Goal: Information Seeking & Learning: Learn about a topic

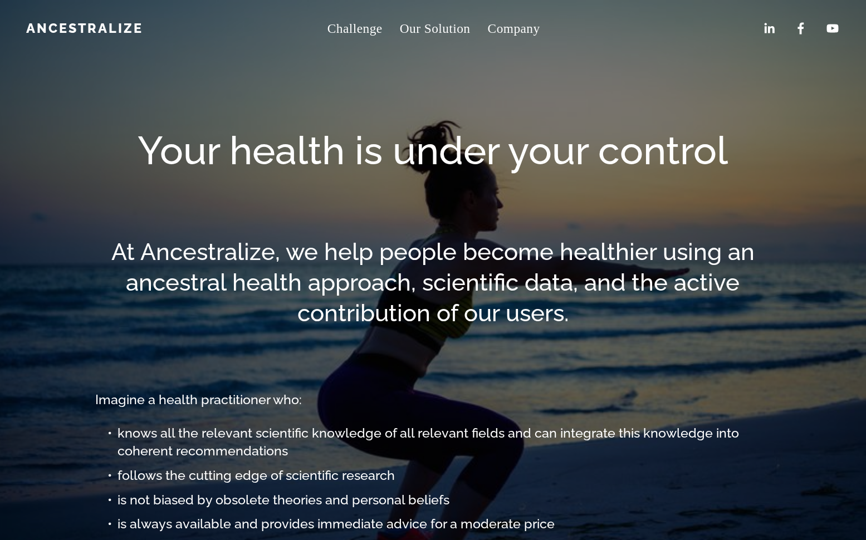
click at [514, 27] on span "Company" at bounding box center [514, 28] width 52 height 23
click at [0, 0] on span "About" at bounding box center [0, 0] width 0 height 0
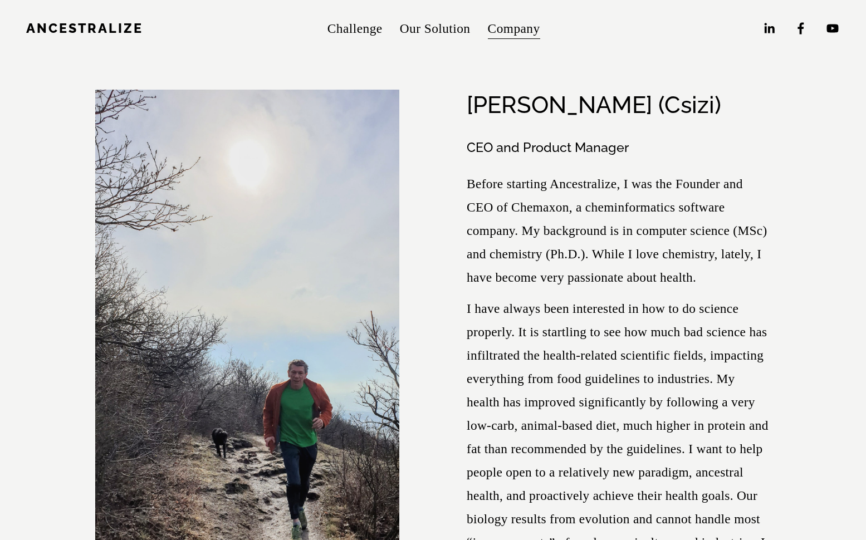
scroll to position [12, 0]
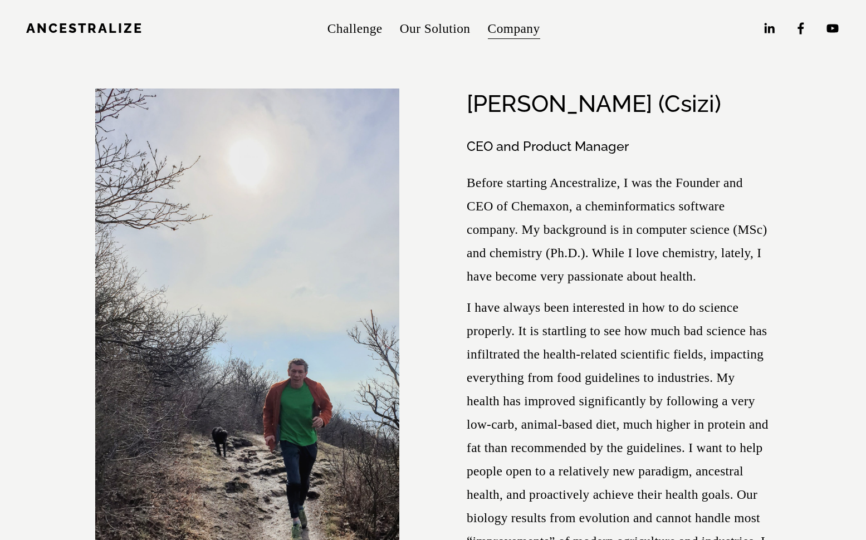
click at [539, 184] on p "Before starting Ancestralize, I was the Founder and CEO of Chemaxon, a cheminfo…" at bounding box center [619, 229] width 304 height 117
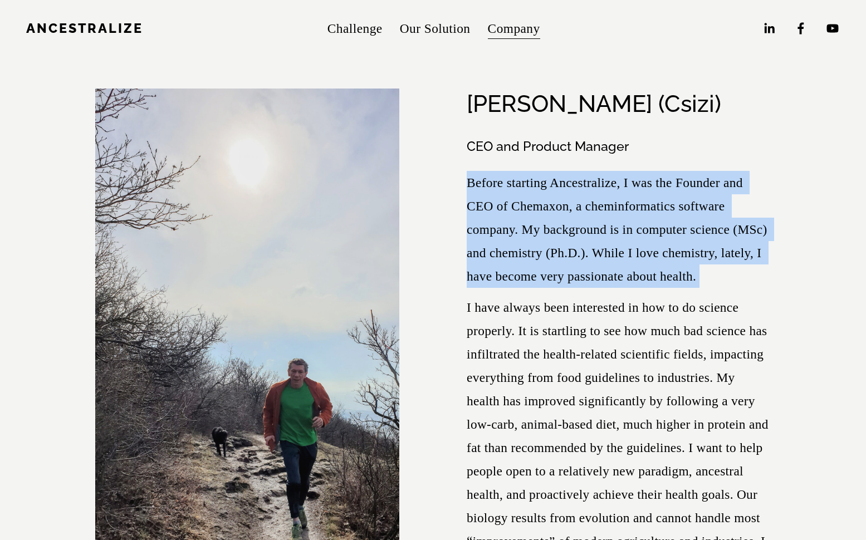
drag, startPoint x: 539, startPoint y: 184, endPoint x: 542, endPoint y: 222, distance: 38.6
click at [540, 201] on p "Before starting Ancestralize, I was the Founder and CEO of Chemaxon, a cheminfo…" at bounding box center [619, 229] width 304 height 117
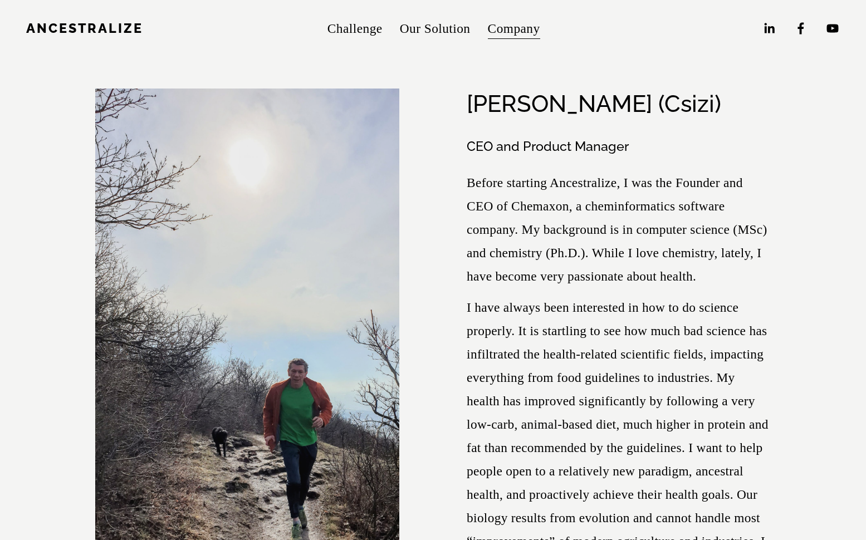
click at [533, 308] on p "I have always been interested in how to do science properly. It is startling to…" at bounding box center [619, 448] width 304 height 304
click at [540, 267] on p "Before starting Ancestralize, I was the Founder and CEO of Chemaxon, a cheminfo…" at bounding box center [619, 229] width 304 height 117
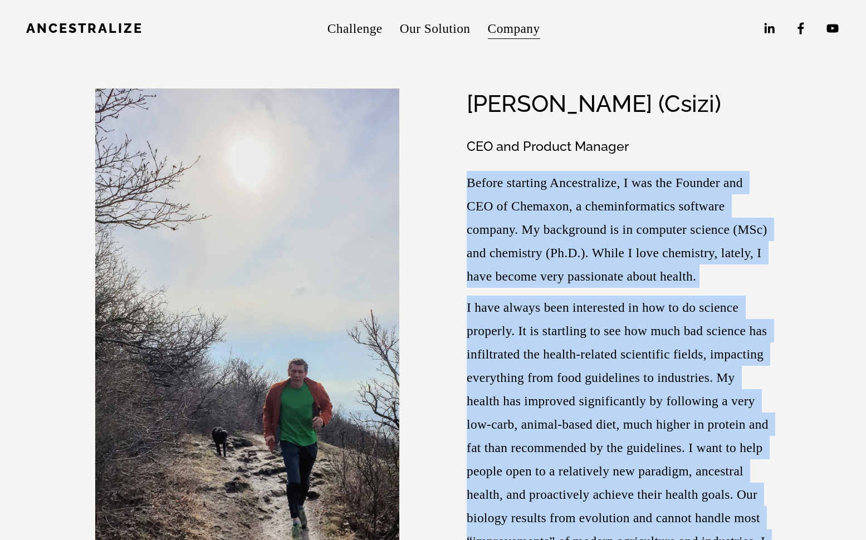
drag, startPoint x: 540, startPoint y: 267, endPoint x: 578, endPoint y: 348, distance: 89.2
click at [570, 340] on div "CEO and Product Manager Before starting Ancestralize, I was the Founder and CEO…" at bounding box center [619, 385] width 304 height 494
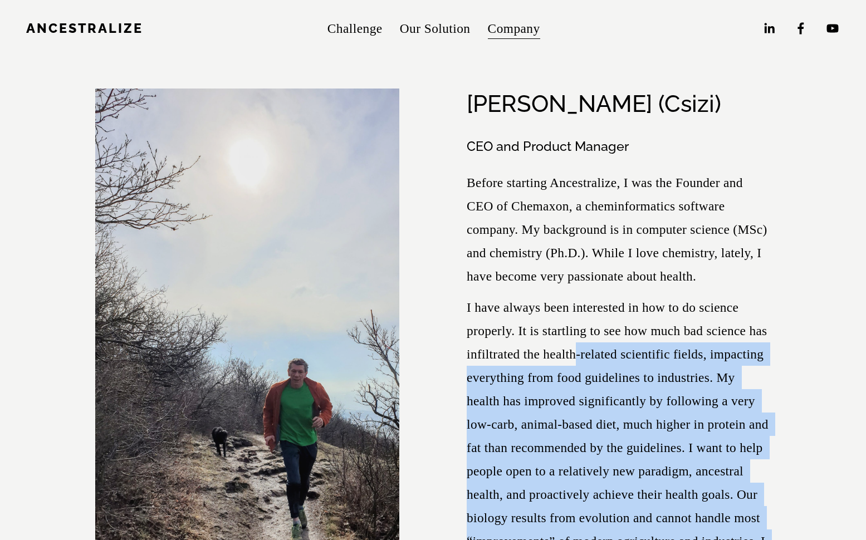
click at [579, 348] on p "I have always been interested in how to do science properly. It is startling to…" at bounding box center [619, 448] width 304 height 304
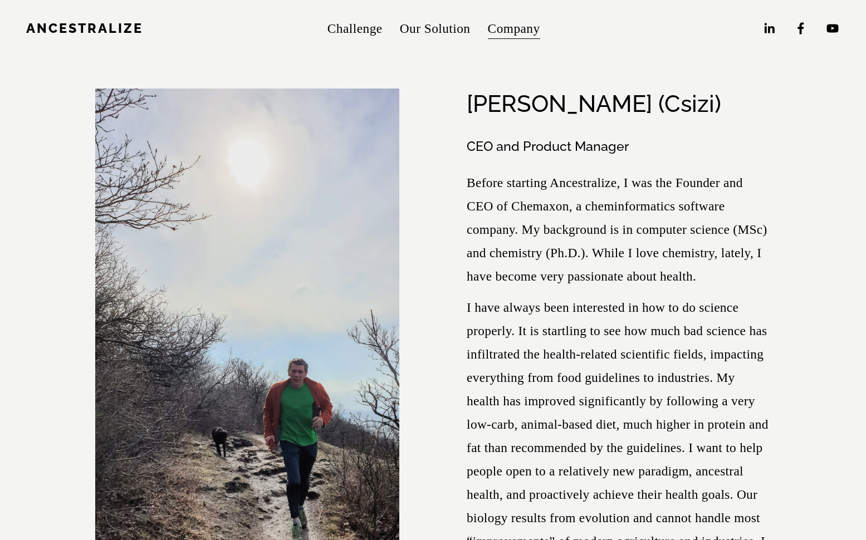
click at [544, 336] on p "I have always been interested in how to do science properly. It is startling to…" at bounding box center [619, 448] width 304 height 304
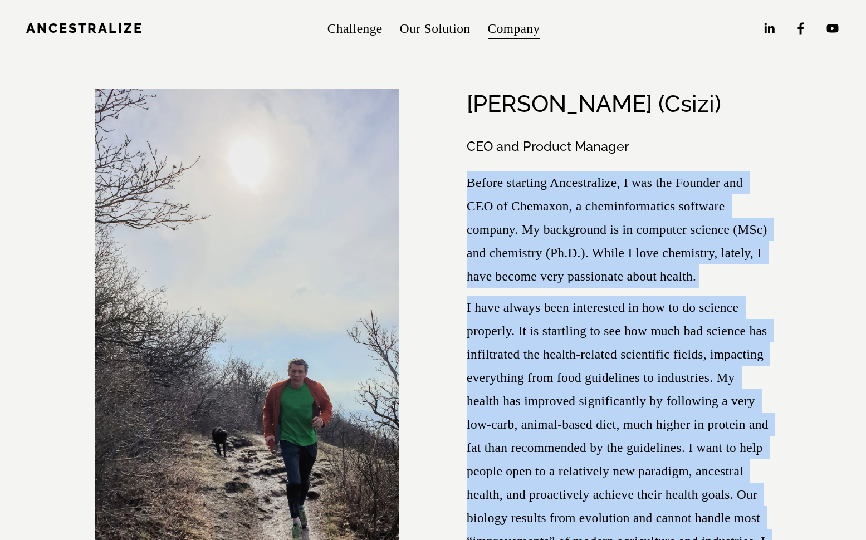
drag, startPoint x: 544, startPoint y: 337, endPoint x: 555, endPoint y: 262, distance: 75.5
click at [554, 264] on div "CEO and Product Manager Before starting Ancestralize, I was the Founder and CEO…" at bounding box center [619, 385] width 304 height 494
click at [555, 262] on p "Before starting Ancestralize, I was the Founder and CEO of Chemaxon, a cheminfo…" at bounding box center [619, 229] width 304 height 117
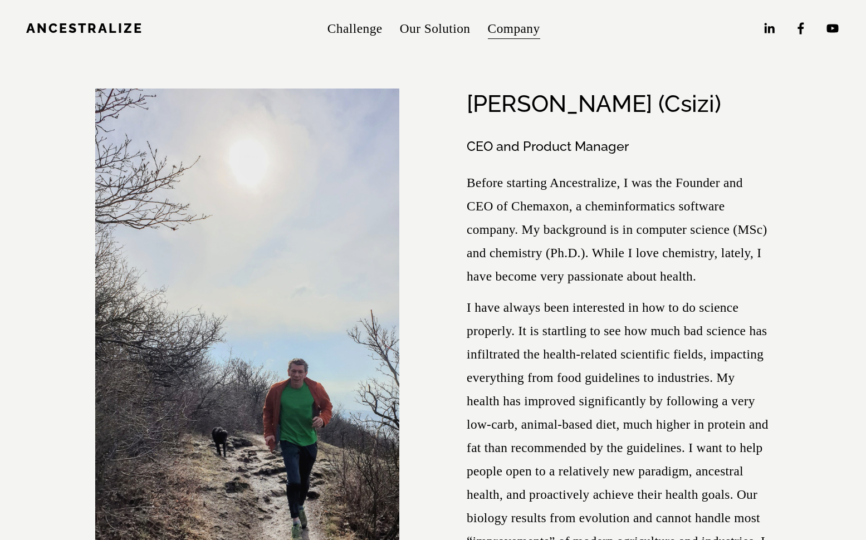
click at [628, 256] on p "Before starting Ancestralize, I was the Founder and CEO of Chemaxon, a cheminfo…" at bounding box center [619, 229] width 304 height 117
drag, startPoint x: 675, startPoint y: 265, endPoint x: 702, endPoint y: 269, distance: 27.0
click at [699, 269] on p "Before starting Ancestralize, I was the Founder and CEO of Chemaxon, a cheminfo…" at bounding box center [619, 229] width 304 height 117
click at [702, 269] on p "Before starting Ancestralize, I was the Founder and CEO of Chemaxon, a cheminfo…" at bounding box center [619, 229] width 304 height 117
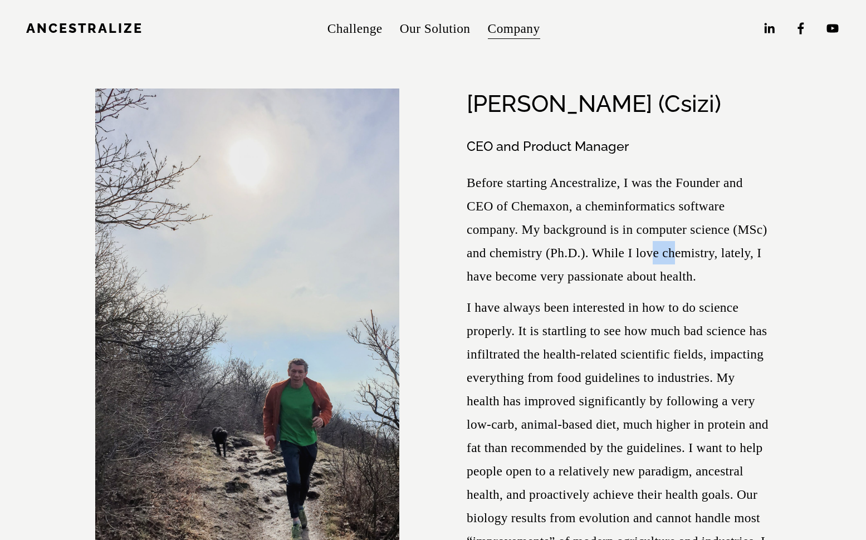
click at [702, 269] on p "Before starting Ancestralize, I was the Founder and CEO of Chemaxon, a cheminfo…" at bounding box center [619, 229] width 304 height 117
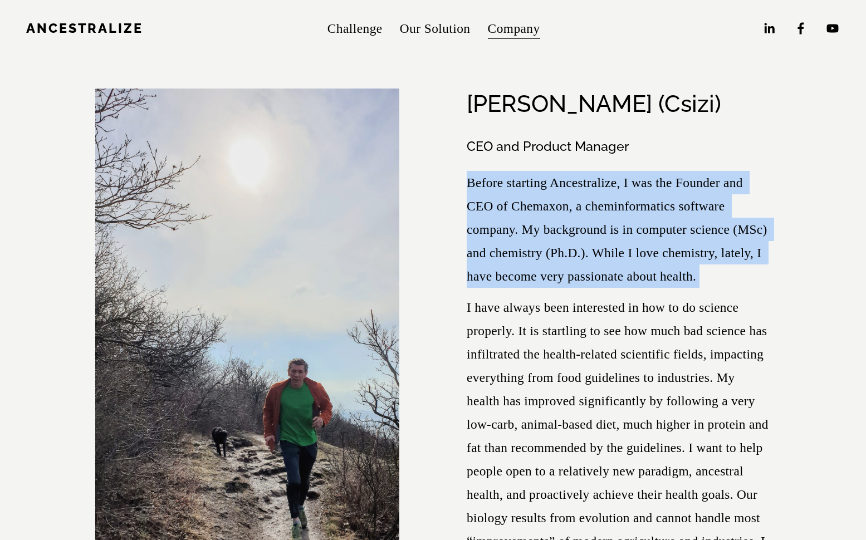
click at [702, 269] on p "Before starting Ancestralize, I was the Founder and CEO of Chemaxon, a cheminfo…" at bounding box center [619, 229] width 304 height 117
click at [651, 273] on p "Before starting Ancestralize, I was the Founder and CEO of Chemaxon, a cheminfo…" at bounding box center [619, 229] width 304 height 117
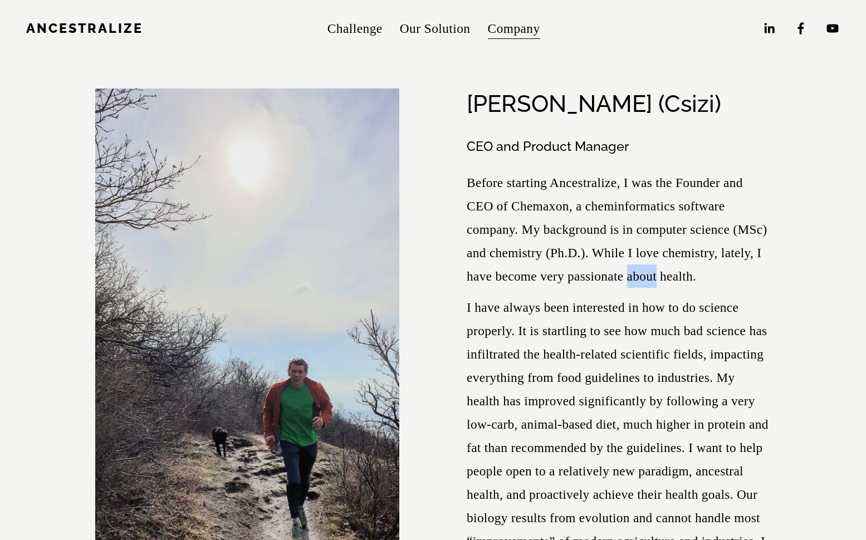
click at [651, 273] on p "Before starting Ancestralize, I was the Founder and CEO of Chemaxon, a cheminfo…" at bounding box center [619, 229] width 304 height 117
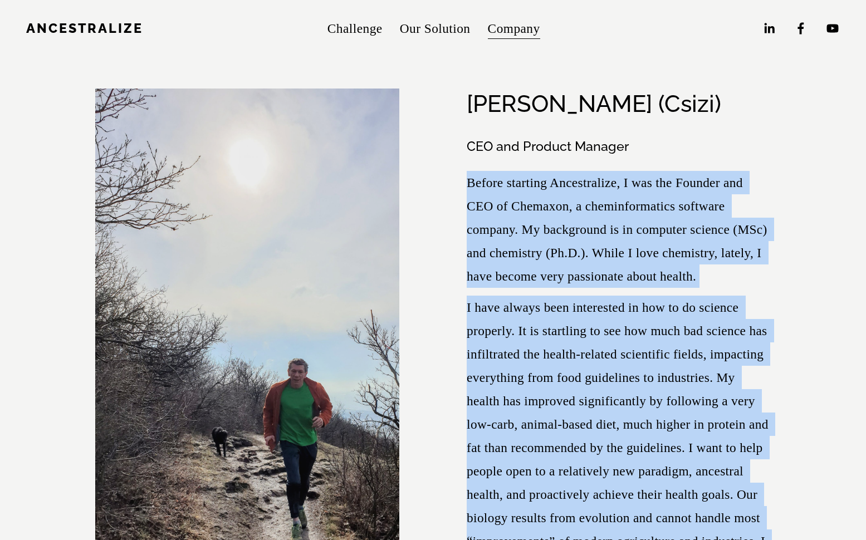
drag, startPoint x: 651, startPoint y: 273, endPoint x: 655, endPoint y: 337, distance: 64.2
click at [655, 337] on div "CEO and Product Manager Before starting Ancestralize, I was the Founder and CEO…" at bounding box center [619, 385] width 304 height 494
click at [655, 337] on p "I have always been interested in how to do science properly. It is startling to…" at bounding box center [619, 448] width 304 height 304
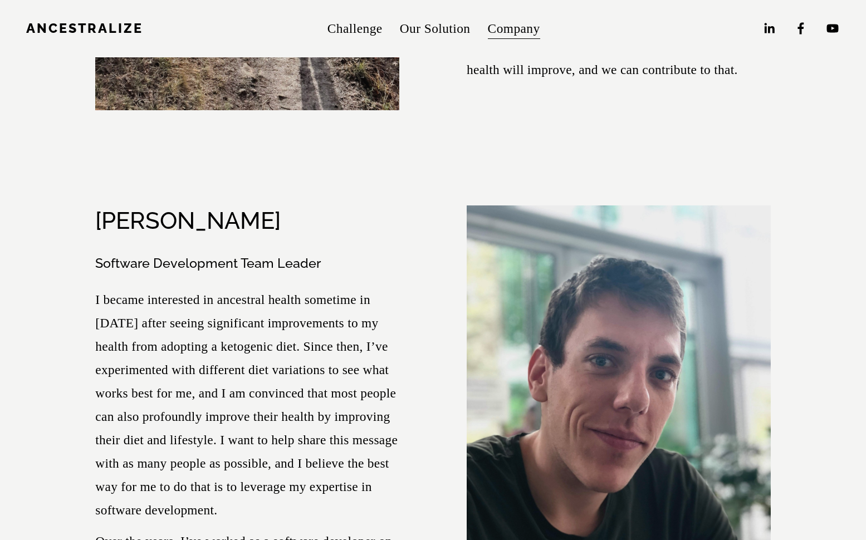
scroll to position [621, 0]
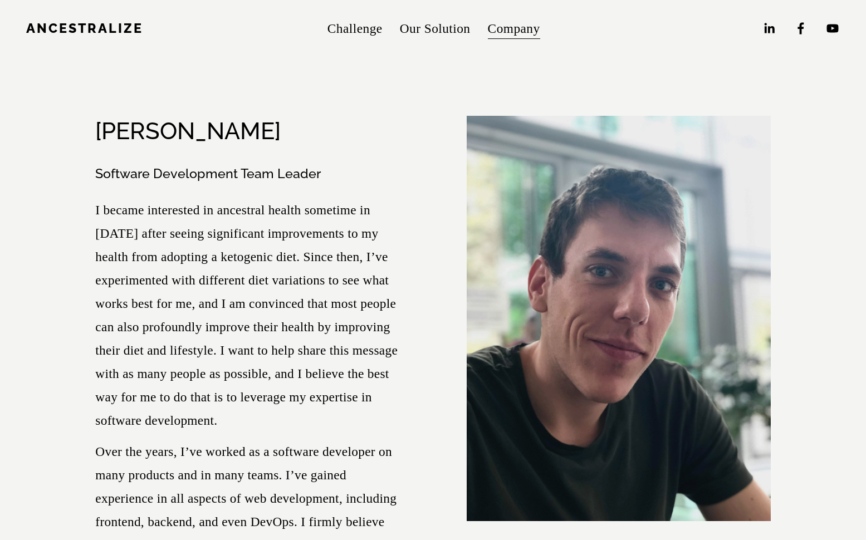
click at [126, 179] on h3 "Software Development Team Leader" at bounding box center [247, 174] width 304 height 18
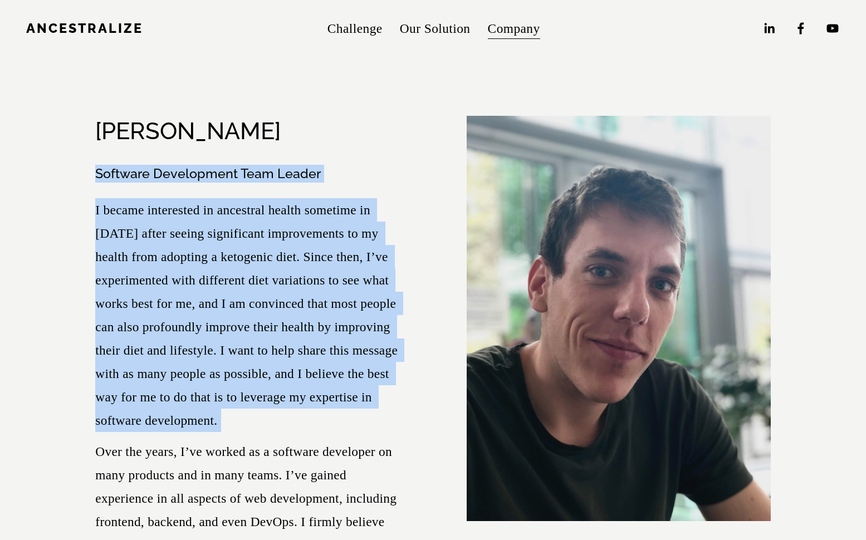
drag, startPoint x: 126, startPoint y: 179, endPoint x: 273, endPoint y: 277, distance: 176.3
click at [270, 276] on div "Software Development Team Leader I became interested in ancestral health someti…" at bounding box center [247, 384] width 304 height 439
click at [275, 277] on p "I became interested in ancestral health sometime in 2020 after seeing significa…" at bounding box center [247, 315] width 304 height 234
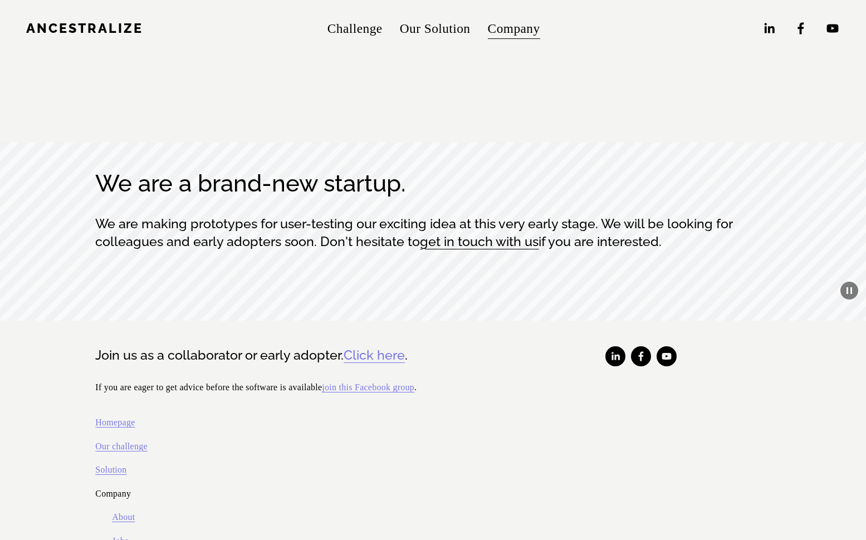
scroll to position [6049, 0]
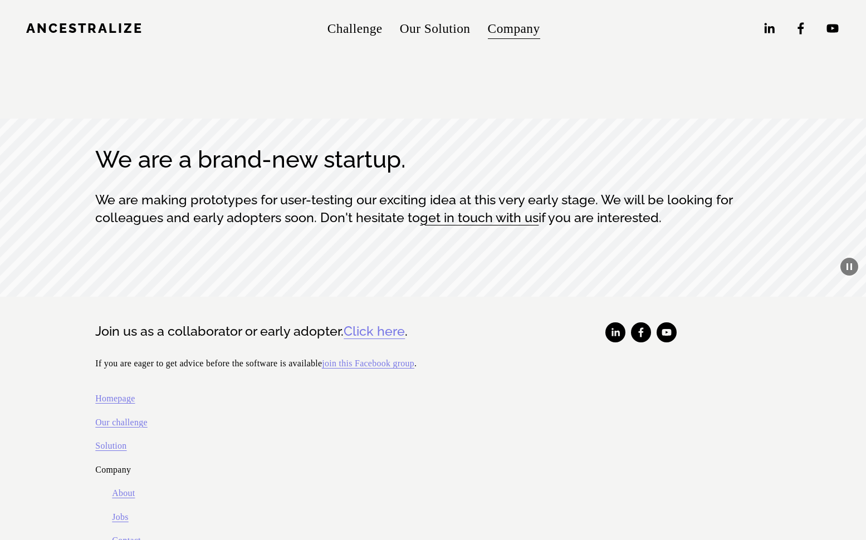
click at [123, 510] on link "Jobs" at bounding box center [120, 518] width 16 height 16
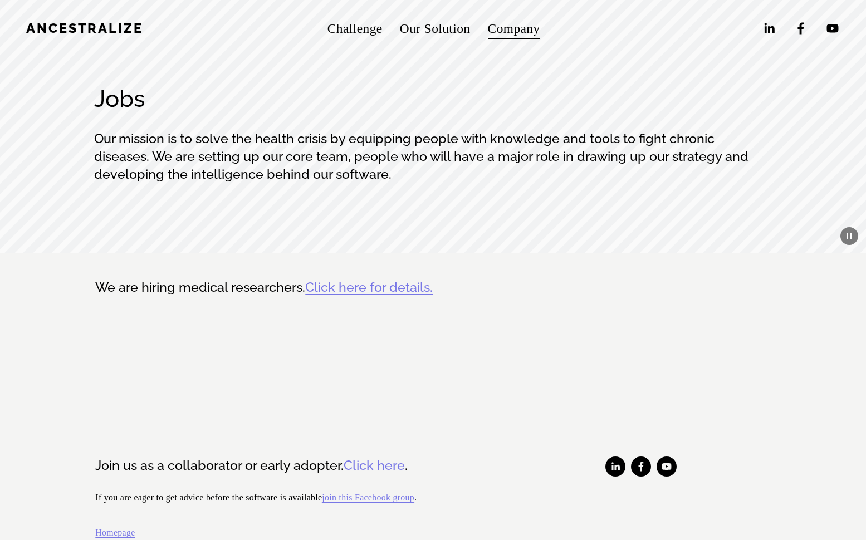
click at [453, 28] on link "Our Solution" at bounding box center [435, 29] width 71 height 26
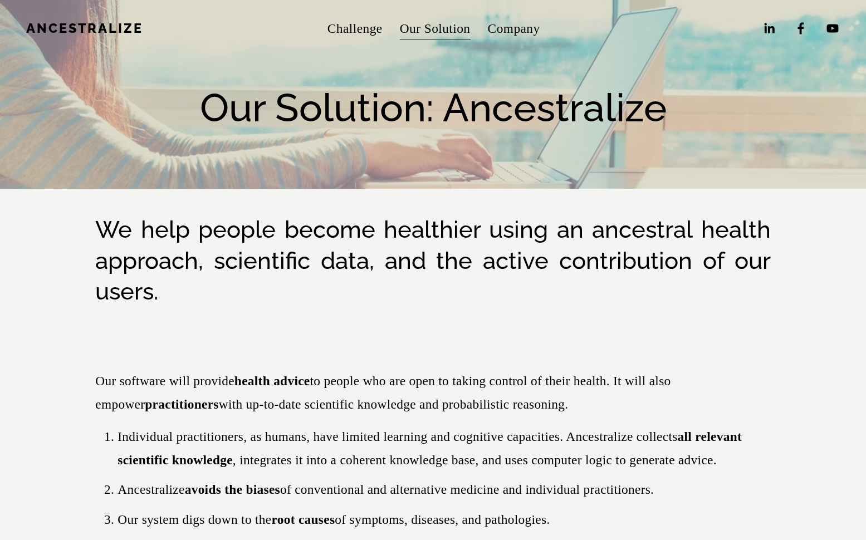
click at [277, 231] on h2 "We help people become healthier using an ancestral health approach, scientific …" at bounding box center [432, 260] width 675 height 92
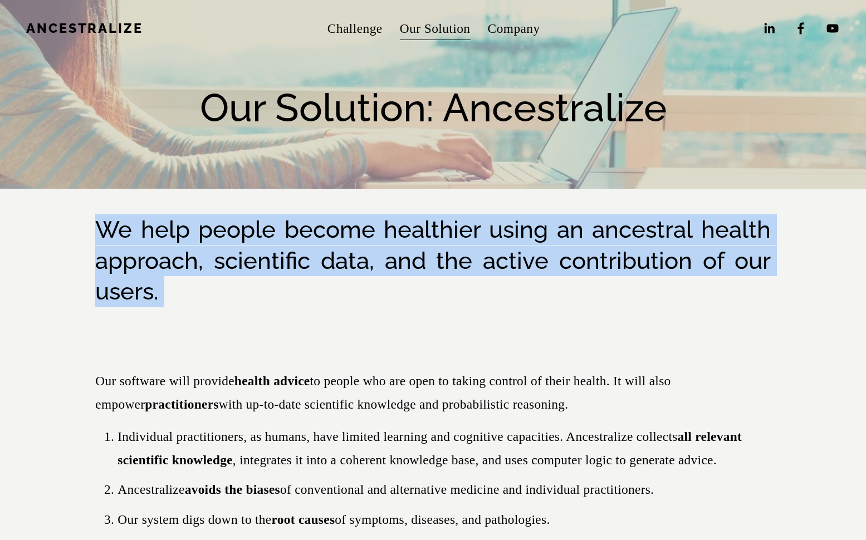
drag, startPoint x: 277, startPoint y: 231, endPoint x: 334, endPoint y: 238, distance: 57.8
click at [318, 237] on h2 "We help people become healthier using an ancestral health approach, scientific …" at bounding box center [432, 260] width 675 height 92
click at [418, 235] on h2 "We help people become healthier using an ancestral health approach, scientific …" at bounding box center [432, 260] width 675 height 92
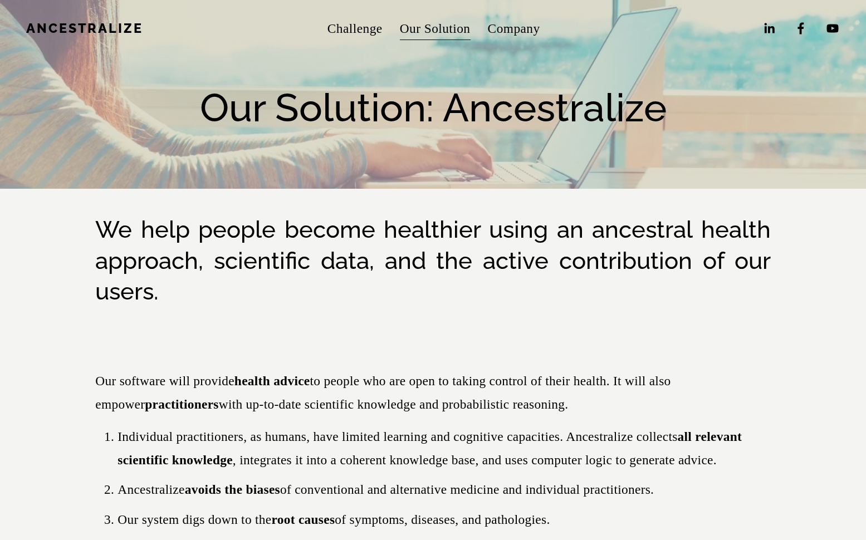
click at [249, 262] on h2 "We help people become healthier using an ancestral health approach, scientific …" at bounding box center [432, 260] width 675 height 92
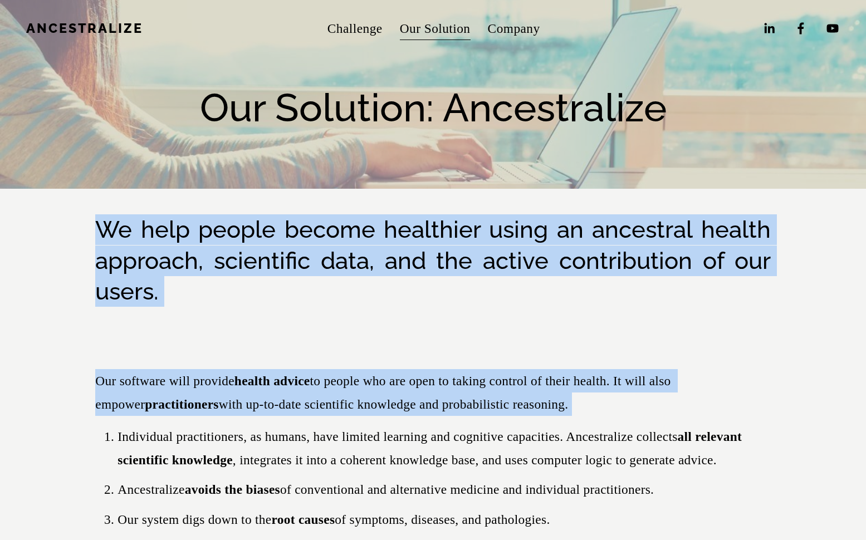
drag, startPoint x: 249, startPoint y: 262, endPoint x: 442, endPoint y: 402, distance: 238.6
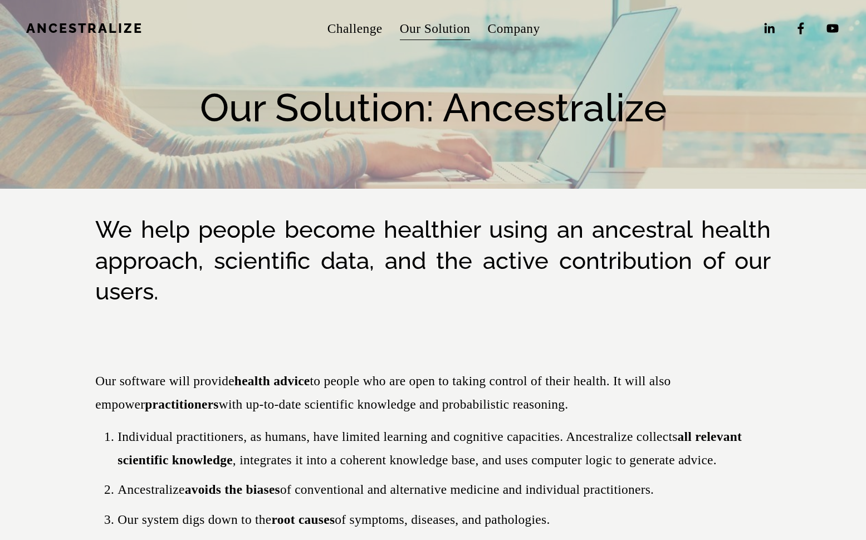
click at [444, 402] on p "Our software will provide health advice to people who are open to taking contro…" at bounding box center [432, 392] width 675 height 47
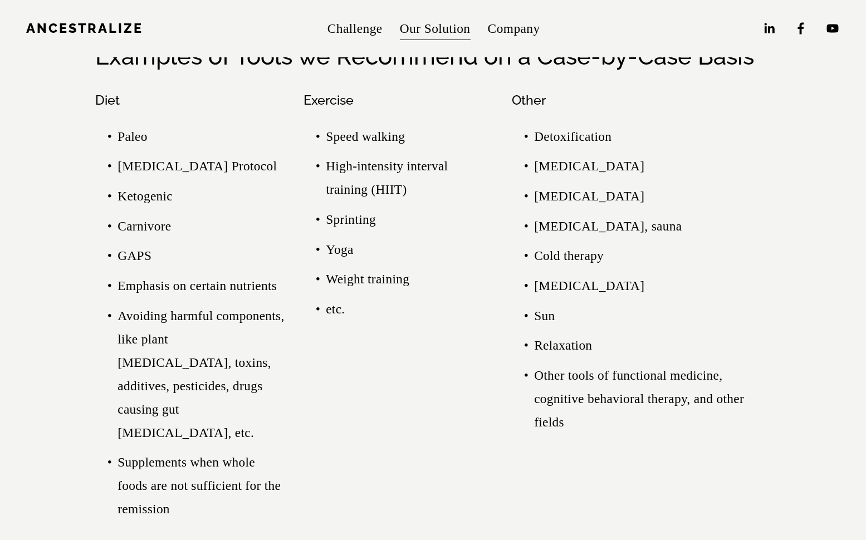
scroll to position [2895, 0]
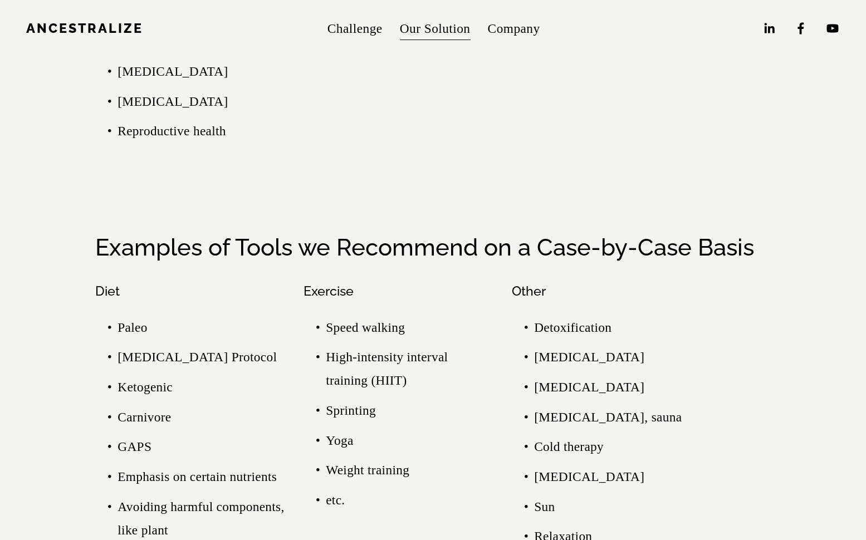
click at [324, 238] on h2 "Examples of Tools we Recommend on a Case-by-Case Basis" at bounding box center [432, 247] width 675 height 31
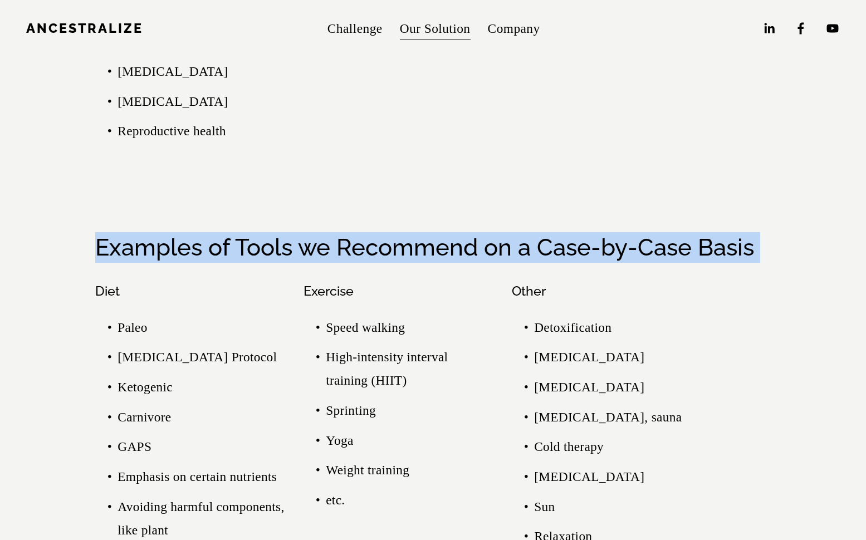
drag, startPoint x: 324, startPoint y: 238, endPoint x: 381, endPoint y: 225, distance: 58.9
click at [328, 236] on h2 "Examples of Tools we Recommend on a Case-by-Case Basis" at bounding box center [432, 247] width 675 height 31
click at [381, 232] on h2 "Examples of Tools we Recommend on a Case-by-Case Basis" at bounding box center [432, 247] width 675 height 31
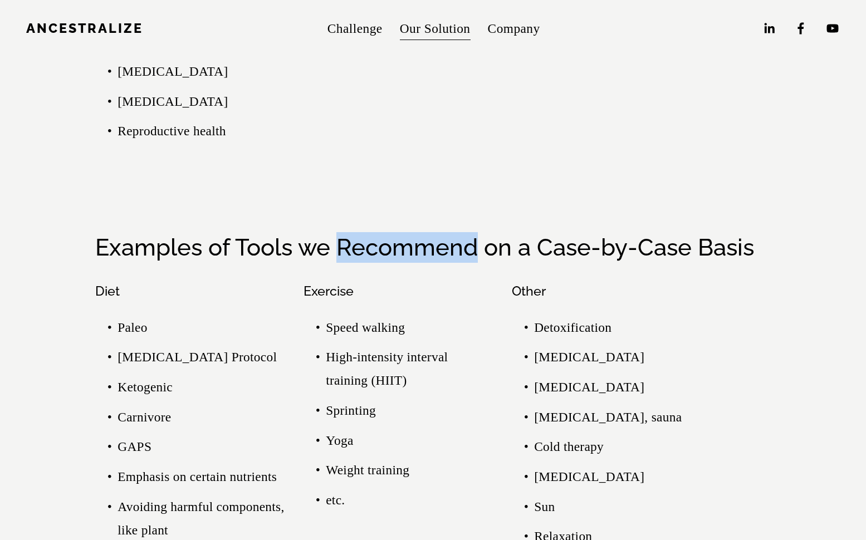
click at [381, 232] on h2 "Examples of Tools we Recommend on a Case-by-Case Basis" at bounding box center [432, 247] width 675 height 31
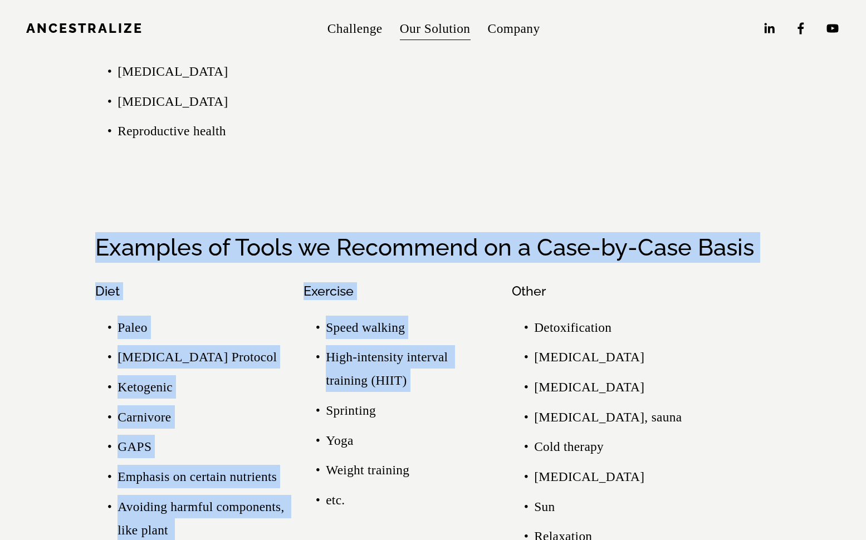
drag, startPoint x: 381, startPoint y: 225, endPoint x: 472, endPoint y: 352, distance: 156.9
click at [472, 352] on div "Examples of Tools we Recommend on a Case-by-Case Basis Diet Paleo Autoimmune Pr…" at bounding box center [433, 480] width 694 height 496
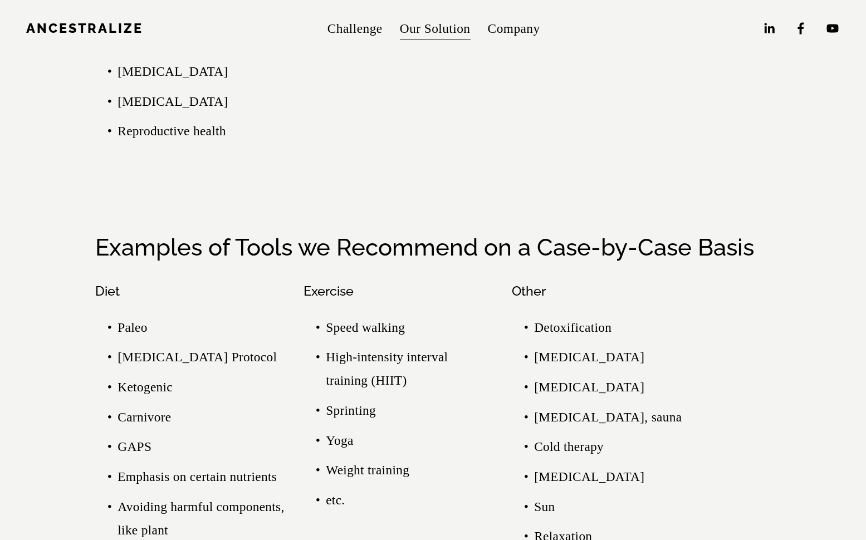
click at [473, 352] on p "High-intensity interval training (HIIT)" at bounding box center [409, 368] width 167 height 47
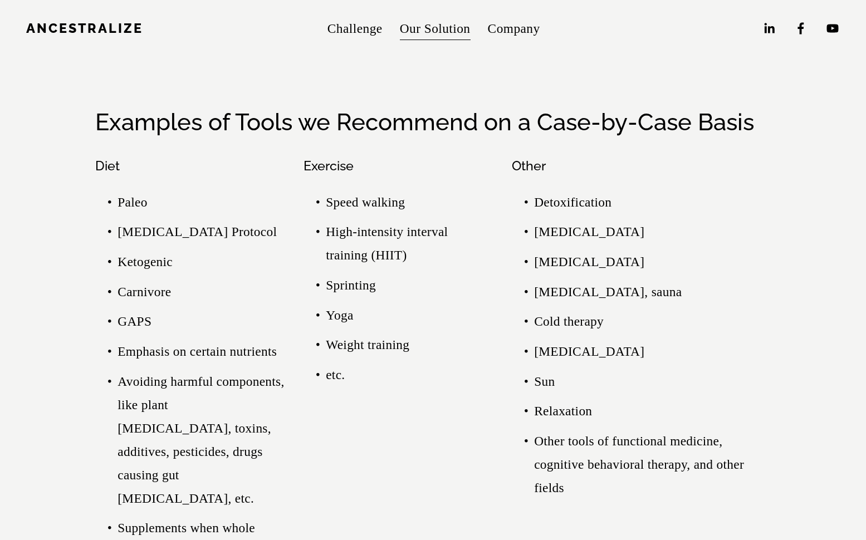
scroll to position [3079, 0]
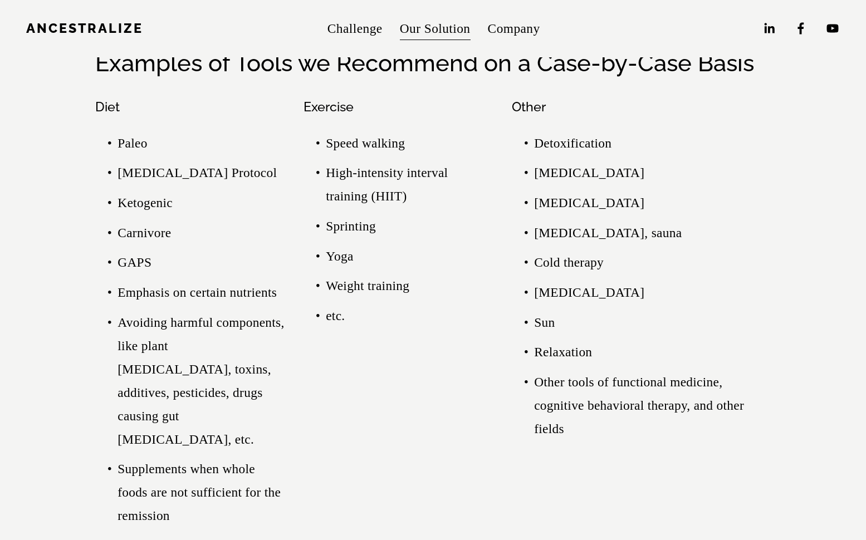
click at [204, 311] on p "Avoiding harmful components, like plant lectins, toxins, additives, pesticides,…" at bounding box center [201, 381] width 167 height 140
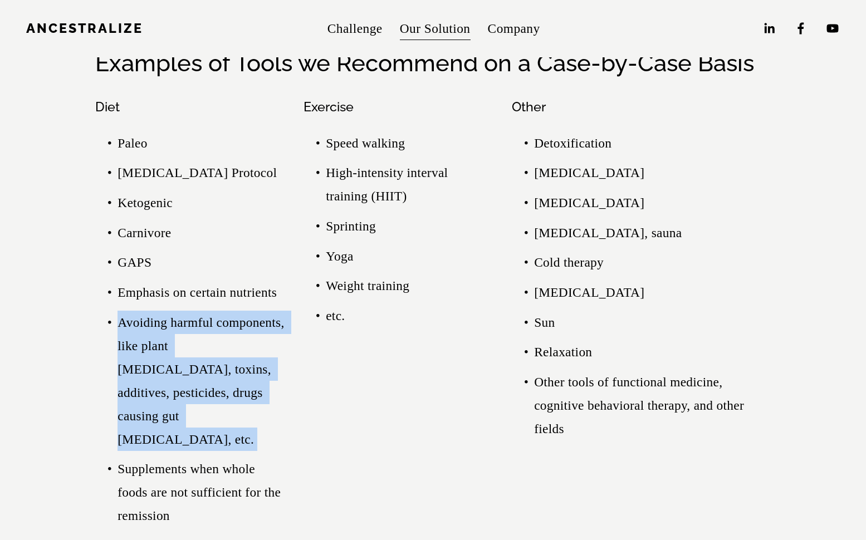
drag, startPoint x: 204, startPoint y: 297, endPoint x: 252, endPoint y: 383, distance: 98.3
click at [252, 383] on p "Avoiding harmful components, like plant lectins, toxins, additives, pesticides,…" at bounding box center [201, 381] width 167 height 140
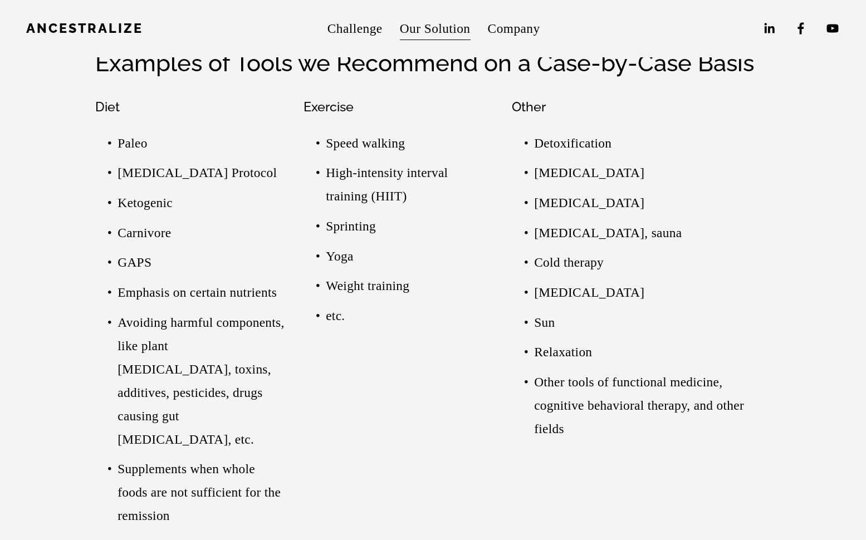
click at [160, 191] on p "Ketogenic" at bounding box center [201, 202] width 167 height 23
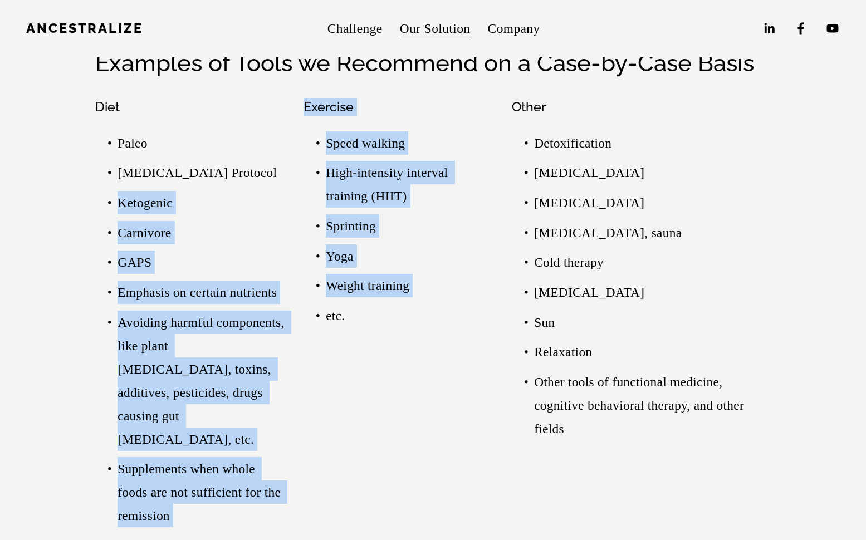
drag, startPoint x: 160, startPoint y: 183, endPoint x: 464, endPoint y: 267, distance: 314.5
click at [461, 266] on div "Diet Paleo Autoimmune Protocol Ketogenic Carnivore GAPS Emphasis on certain nut…" at bounding box center [433, 316] width 694 height 455
click at [464, 274] on p "Weight training" at bounding box center [409, 285] width 167 height 23
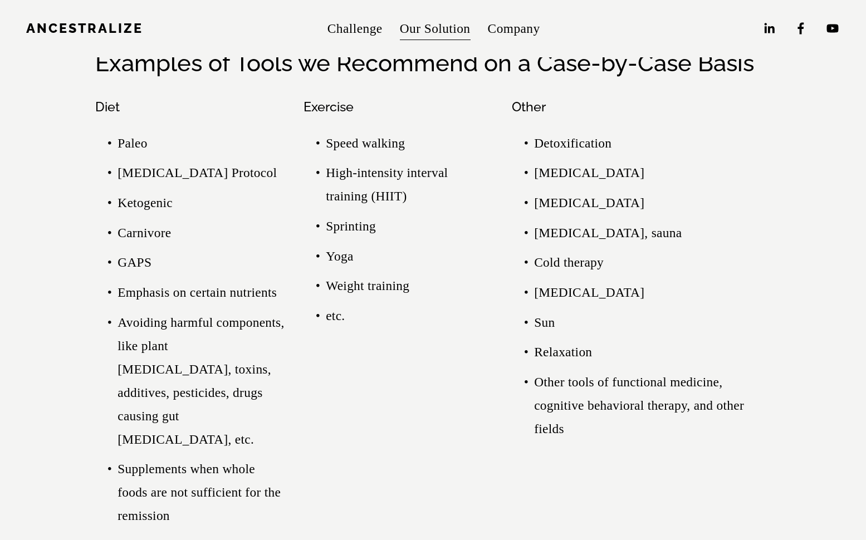
click at [352, 138] on p "Speed walking" at bounding box center [409, 142] width 167 height 23
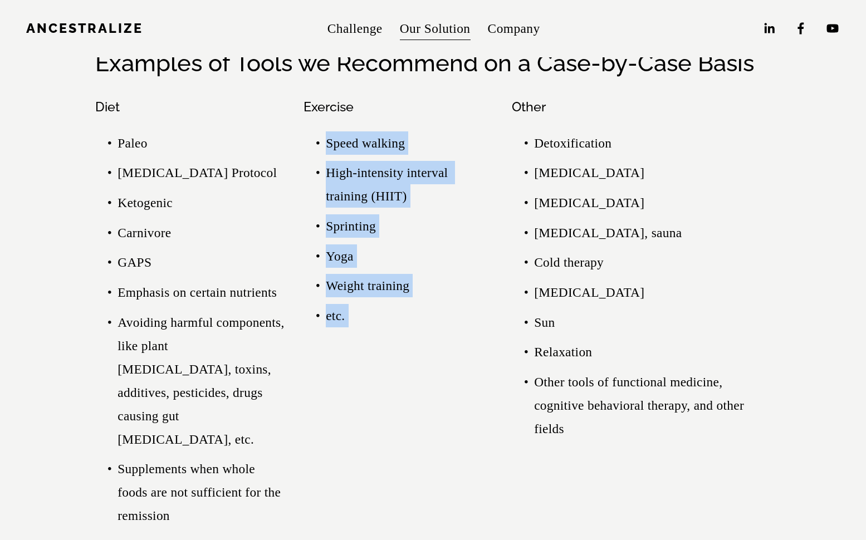
drag, startPoint x: 352, startPoint y: 138, endPoint x: 402, endPoint y: 286, distance: 155.9
click at [402, 286] on ul "Speed walking High-intensity interval training (HIIT) Sprinting Yoga Weight tra…" at bounding box center [398, 229] width 189 height 196
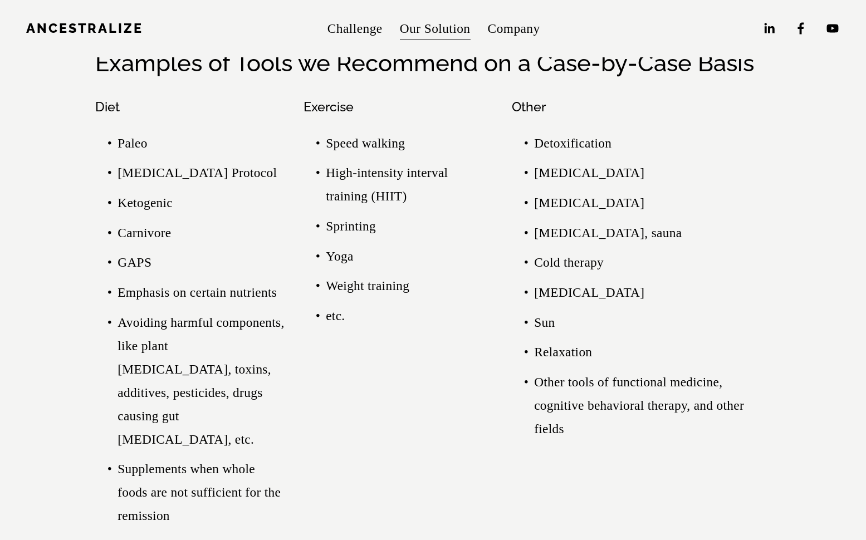
click at [423, 304] on p "etc." at bounding box center [409, 315] width 167 height 23
drag, startPoint x: 392, startPoint y: 303, endPoint x: 359, endPoint y: 298, distance: 33.3
click at [359, 304] on p "etc." at bounding box center [409, 315] width 167 height 23
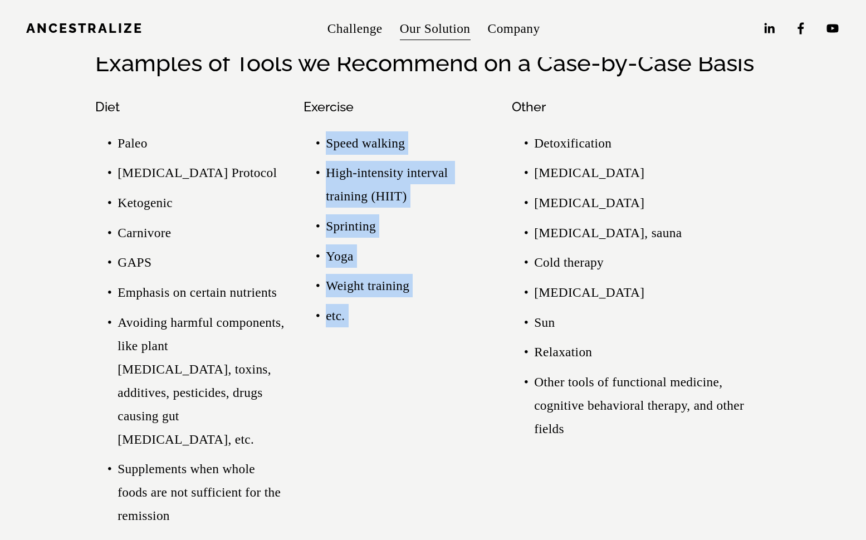
drag, startPoint x: 359, startPoint y: 298, endPoint x: 365, endPoint y: 124, distance: 173.9
click at [365, 131] on ul "Speed walking High-intensity interval training (HIIT) Sprinting Yoga Weight tra…" at bounding box center [398, 229] width 189 height 196
click at [364, 131] on p "Speed walking" at bounding box center [409, 142] width 167 height 23
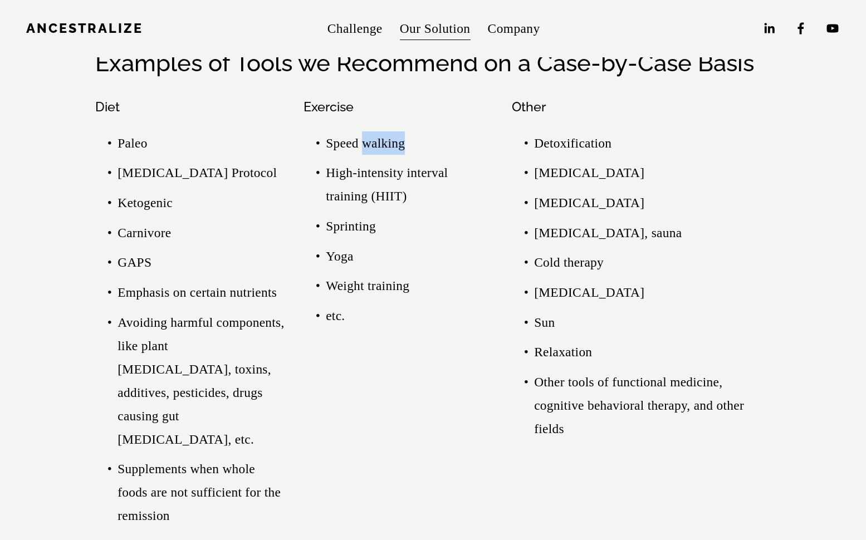
click at [364, 131] on p "Speed walking" at bounding box center [409, 142] width 167 height 23
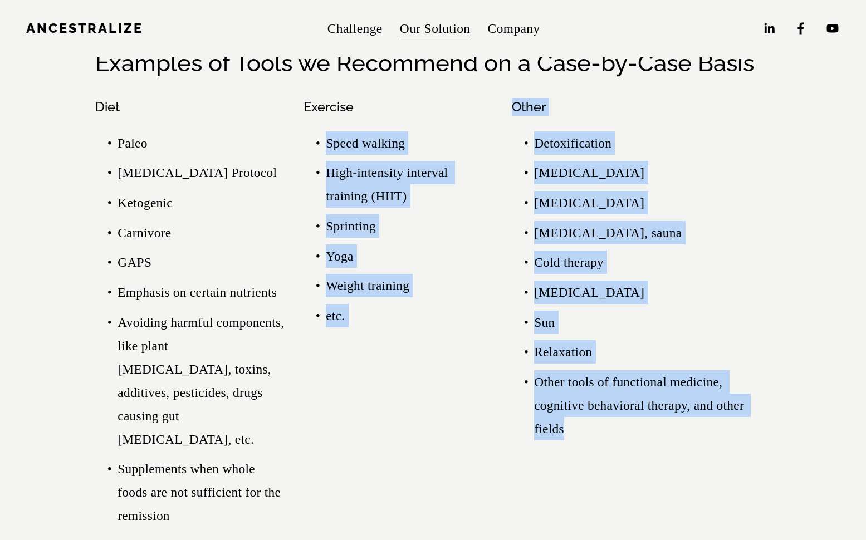
drag, startPoint x: 364, startPoint y: 124, endPoint x: 578, endPoint y: 426, distance: 369.7
click at [578, 426] on div "Diet Paleo Autoimmune Protocol Ketogenic Carnivore GAPS Emphasis on certain nut…" at bounding box center [433, 316] width 694 height 455
click at [579, 426] on p "Other tools of functional medicine, cognitive behavioral therapy, and other fie…" at bounding box center [652, 405] width 237 height 70
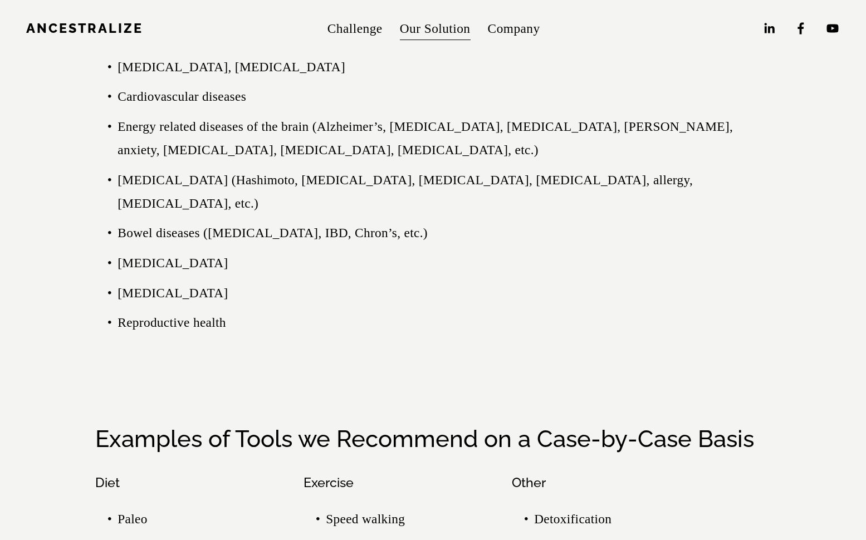
scroll to position [2634, 0]
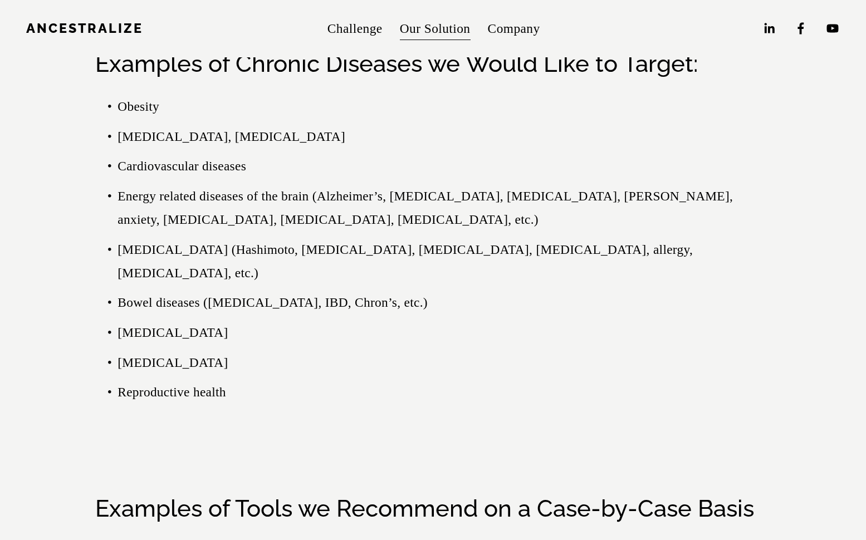
click at [355, 16] on link "Challenge" at bounding box center [355, 29] width 55 height 26
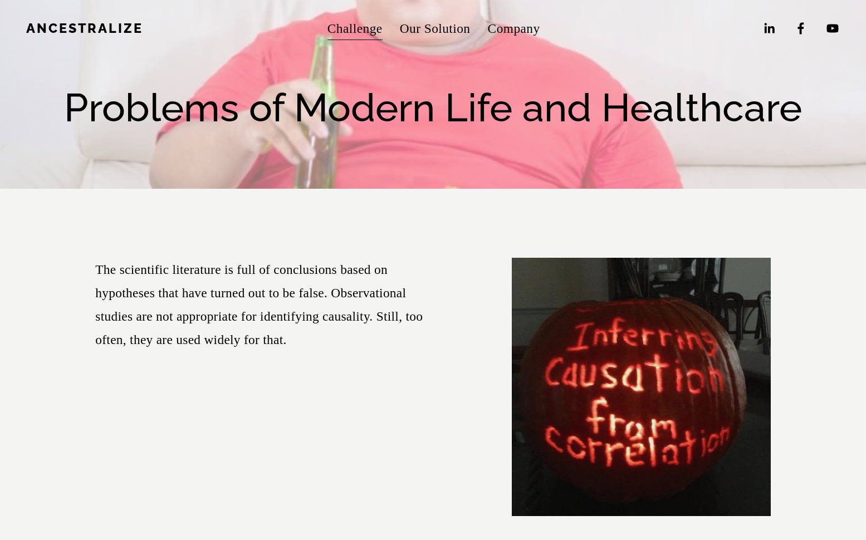
click at [0, 0] on span "About" at bounding box center [0, 0] width 0 height 0
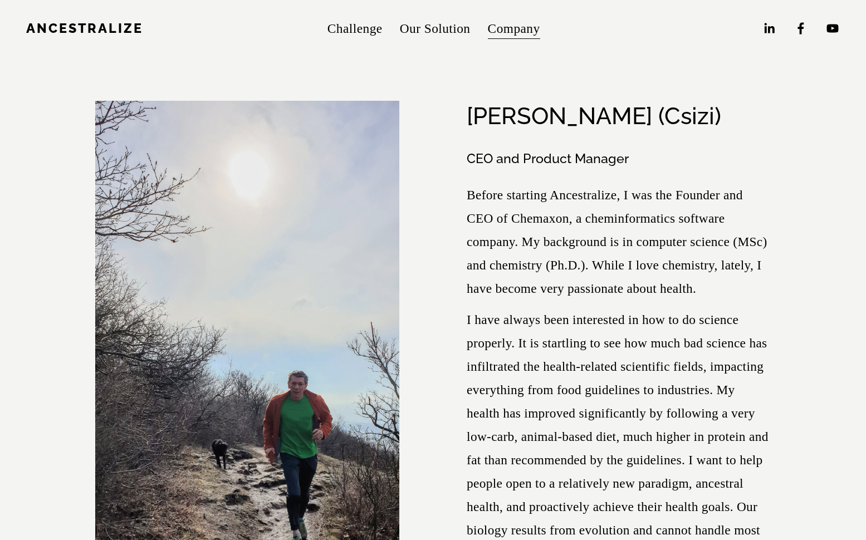
click at [495, 270] on p "Before starting Ancestralize, I was the Founder and CEO of Chemaxon, a cheminfo…" at bounding box center [619, 241] width 304 height 117
drag, startPoint x: 495, startPoint y: 270, endPoint x: 620, endPoint y: 261, distance: 125.1
click at [588, 266] on p "Before starting Ancestralize, I was the Founder and CEO of Chemaxon, a cheminfo…" at bounding box center [619, 241] width 304 height 117
click at [620, 261] on p "Before starting Ancestralize, I was the Founder and CEO of Chemaxon, a cheminfo…" at bounding box center [619, 241] width 304 height 117
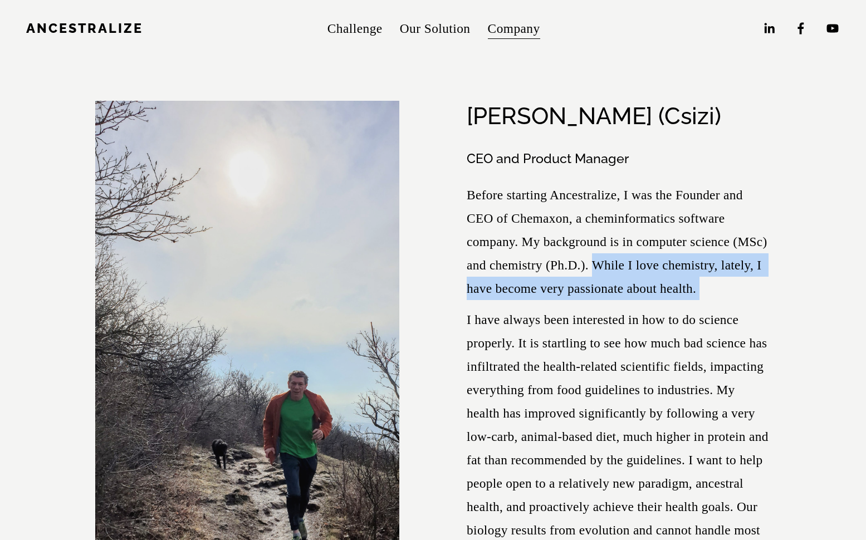
drag, startPoint x: 620, startPoint y: 261, endPoint x: 706, endPoint y: 284, distance: 89.2
click at [706, 284] on p "Before starting Ancestralize, I was the Founder and CEO of Chemaxon, a cheminfo…" at bounding box center [619, 241] width 304 height 117
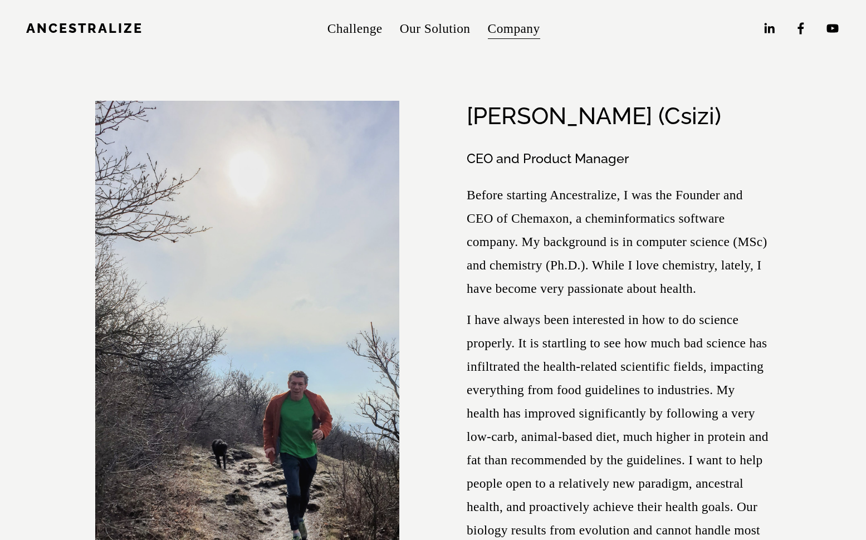
click at [706, 284] on p "Before starting Ancestralize, I was the Founder and CEO of Chemaxon, a cheminfo…" at bounding box center [619, 241] width 304 height 117
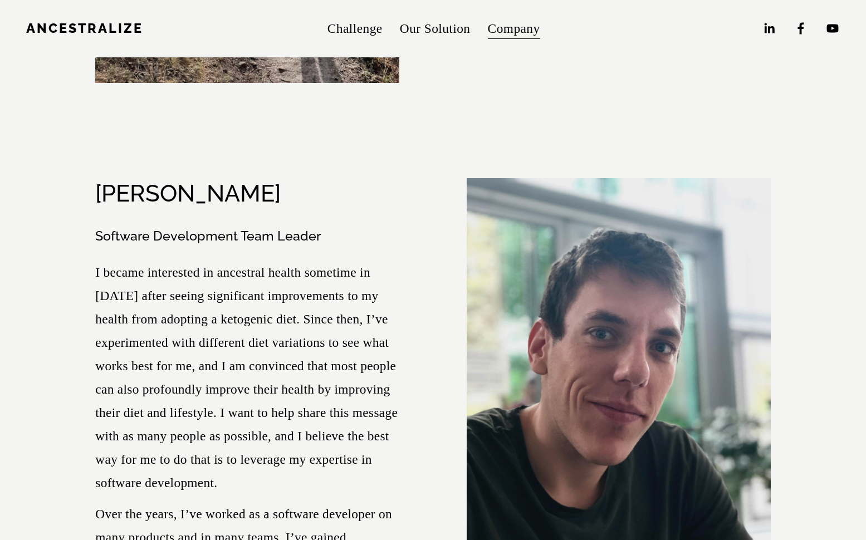
scroll to position [559, 0]
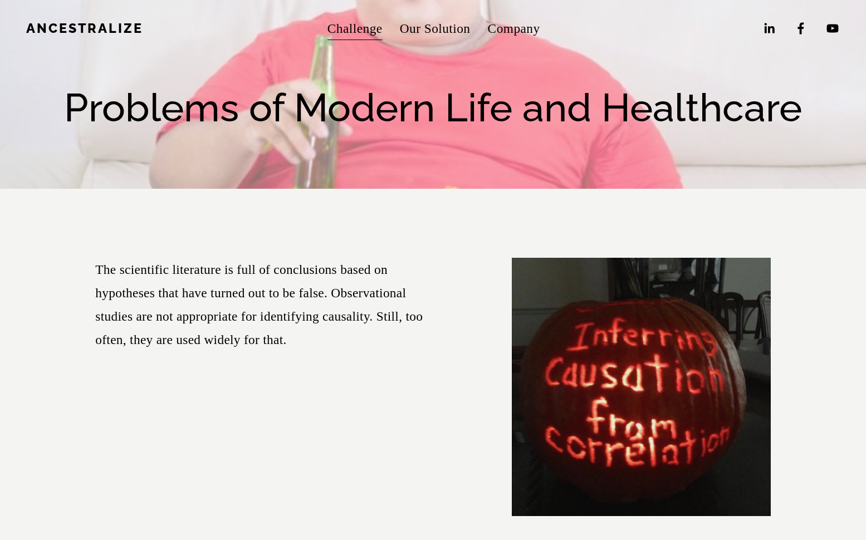
click at [381, 241] on div at bounding box center [433, 230] width 694 height 33
